Goal: Task Accomplishment & Management: Use online tool/utility

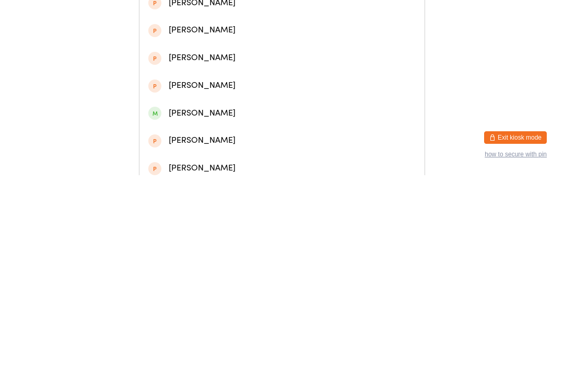
type input "Jack pat"
click at [262, 51] on div "Jack Patston" at bounding box center [281, 49] width 267 height 14
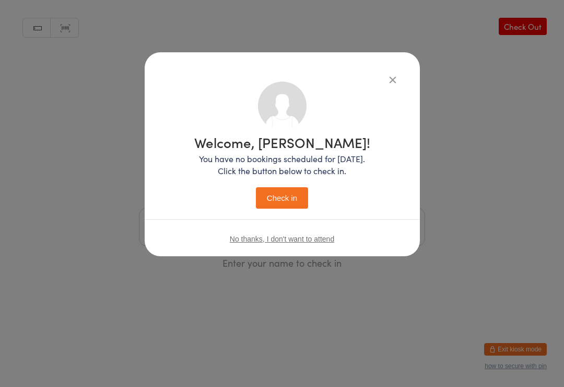
click at [276, 199] on button "Check in" at bounding box center [282, 197] width 52 height 21
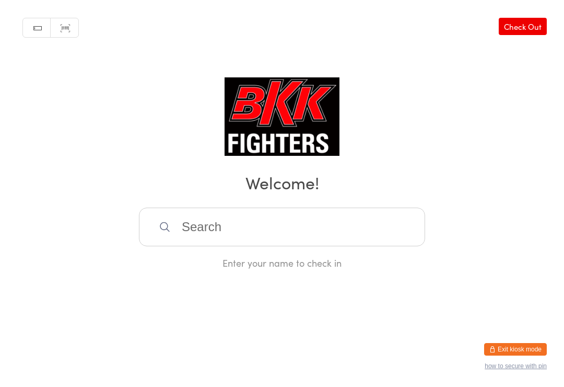
click at [389, 244] on input "search" at bounding box center [282, 226] width 286 height 39
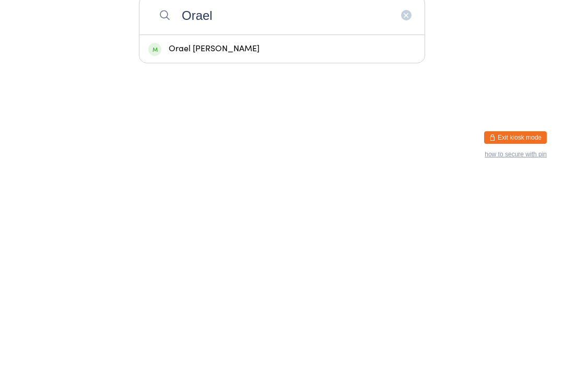
type input "Orael"
click at [218, 253] on div "Orael Tesfamichael" at bounding box center [281, 260] width 267 height 14
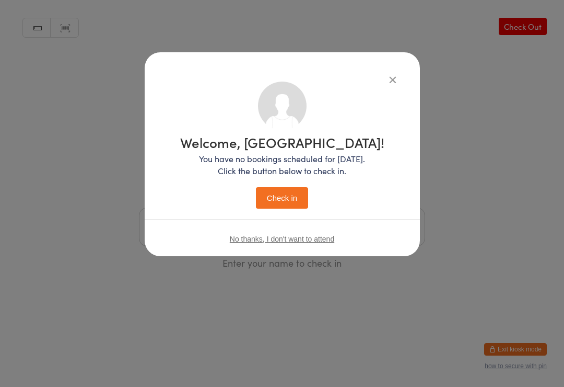
click at [279, 193] on button "Check in" at bounding box center [282, 197] width 52 height 21
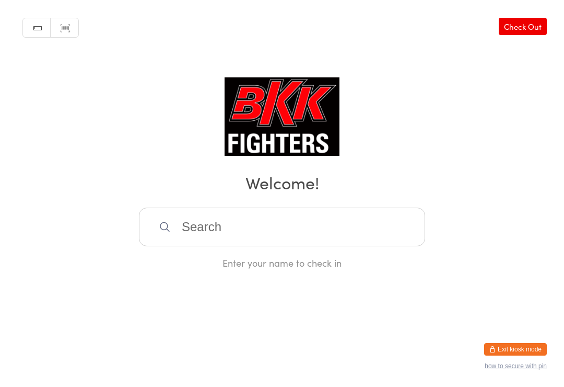
click at [206, 230] on input "search" at bounding box center [282, 226] width 286 height 39
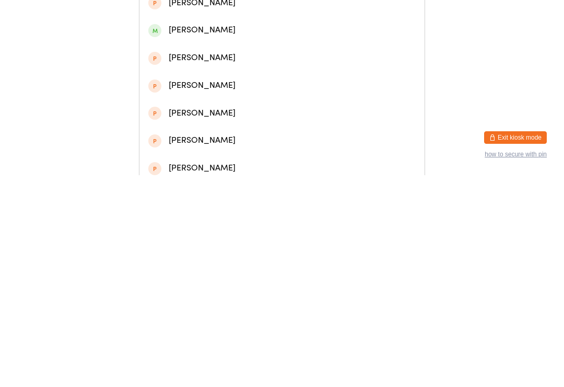
type input "Jack North"
click at [183, 73] on div "Jack Northcote" at bounding box center [281, 77] width 285 height 28
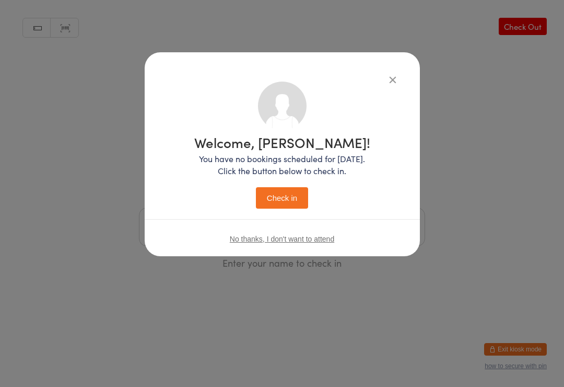
click at [279, 201] on button "Check in" at bounding box center [282, 197] width 52 height 21
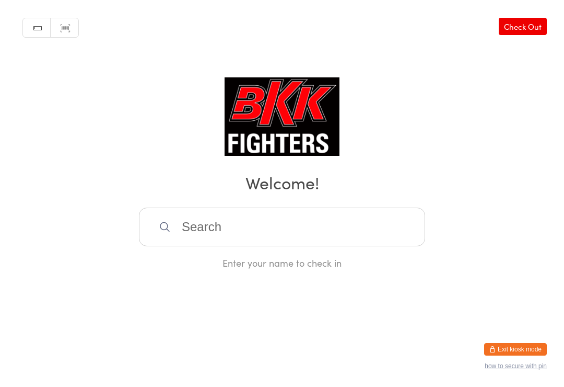
click at [319, 220] on input "search" at bounding box center [282, 226] width 286 height 39
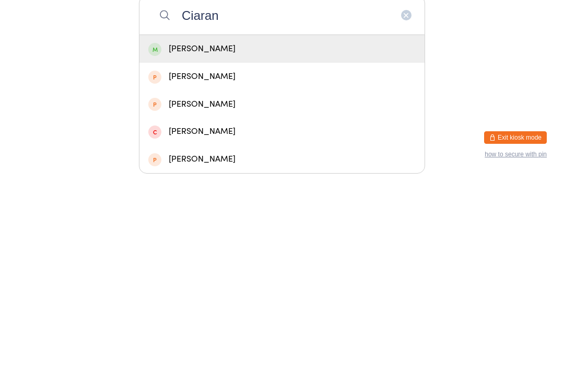
type input "Ciaran"
click at [358, 253] on div "[PERSON_NAME]" at bounding box center [281, 260] width 267 height 14
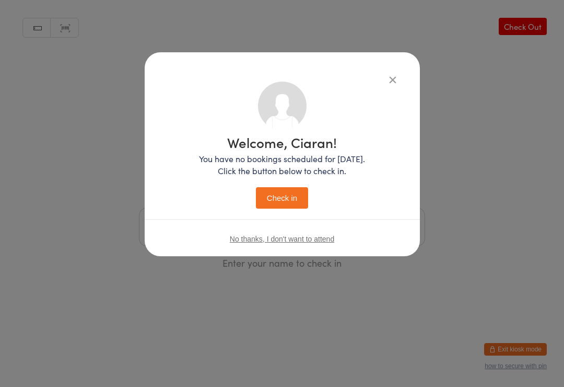
click at [295, 188] on button "Check in" at bounding box center [282, 197] width 52 height 21
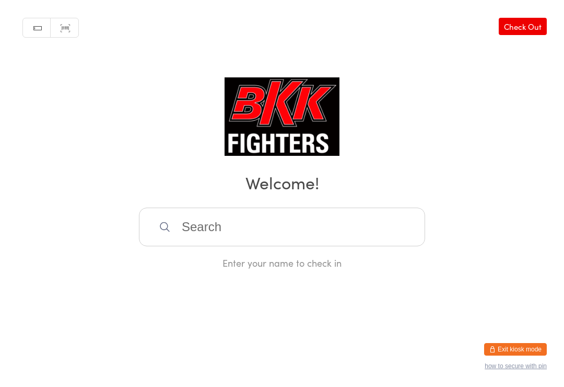
click at [273, 231] on input "search" at bounding box center [282, 226] width 286 height 39
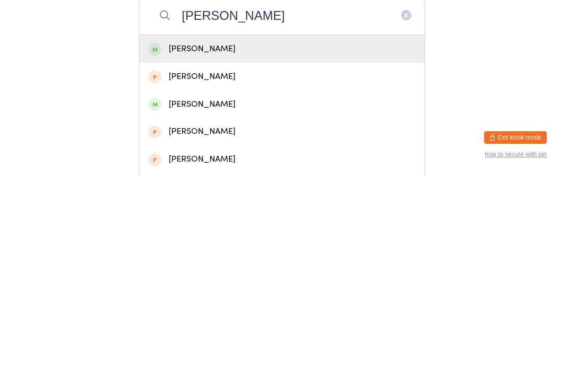
type input "[PERSON_NAME]"
click at [262, 247] on div "[PERSON_NAME]" at bounding box center [281, 261] width 285 height 28
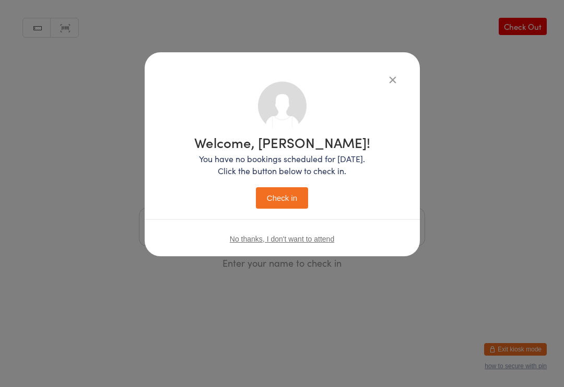
click at [283, 194] on button "Check in" at bounding box center [282, 197] width 52 height 21
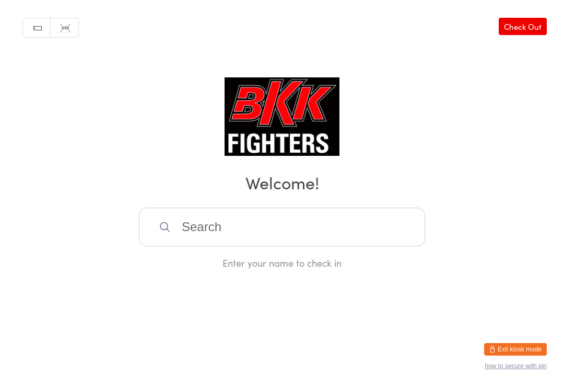
click at [391, 246] on input "search" at bounding box center [282, 226] width 286 height 39
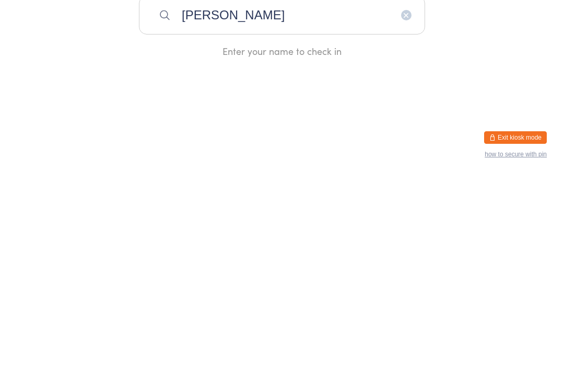
type input "[PERSON_NAME]"
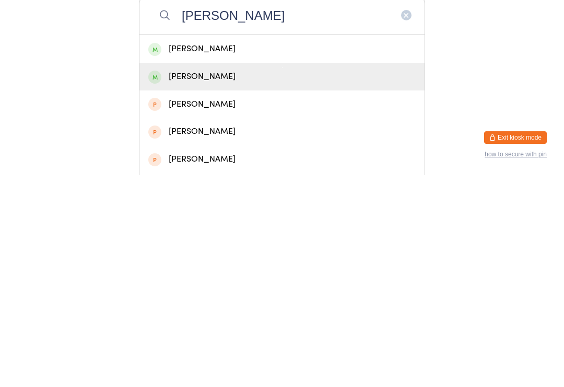
click at [389, 281] on div "[PERSON_NAME]" at bounding box center [281, 288] width 267 height 14
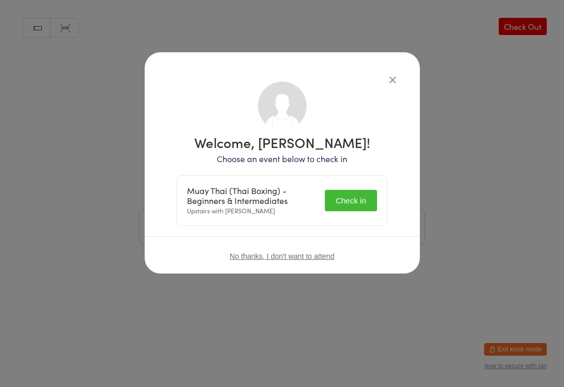
click at [339, 211] on button "Check in" at bounding box center [351, 200] width 52 height 21
